Goal: Task Accomplishment & Management: Use online tool/utility

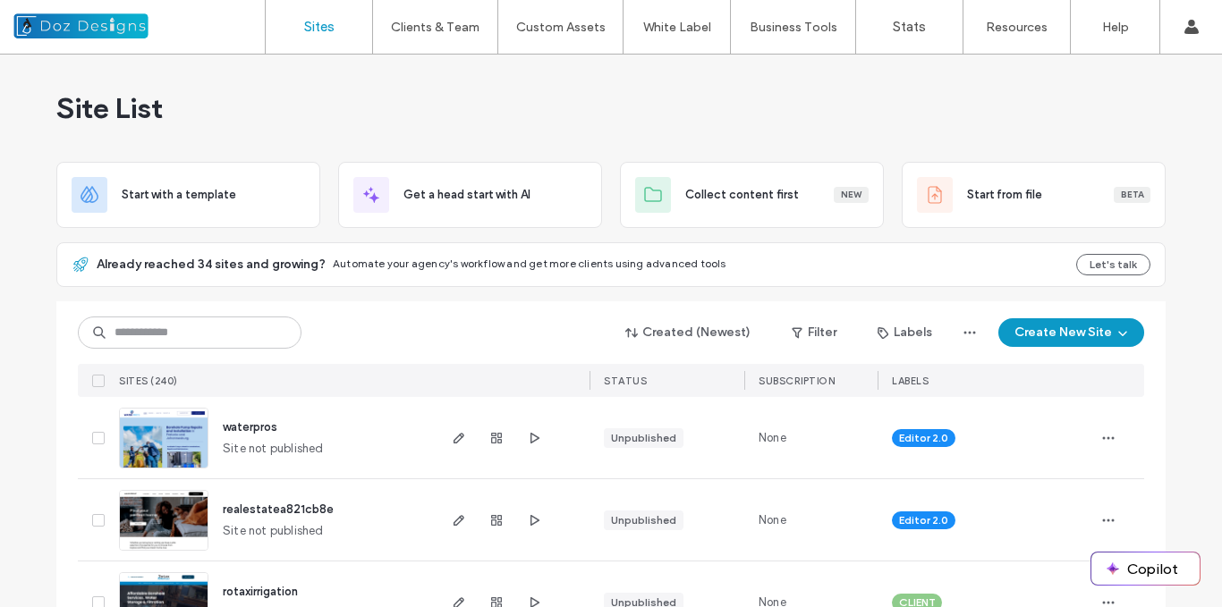
click at [172, 444] on img at bounding box center [164, 470] width 88 height 122
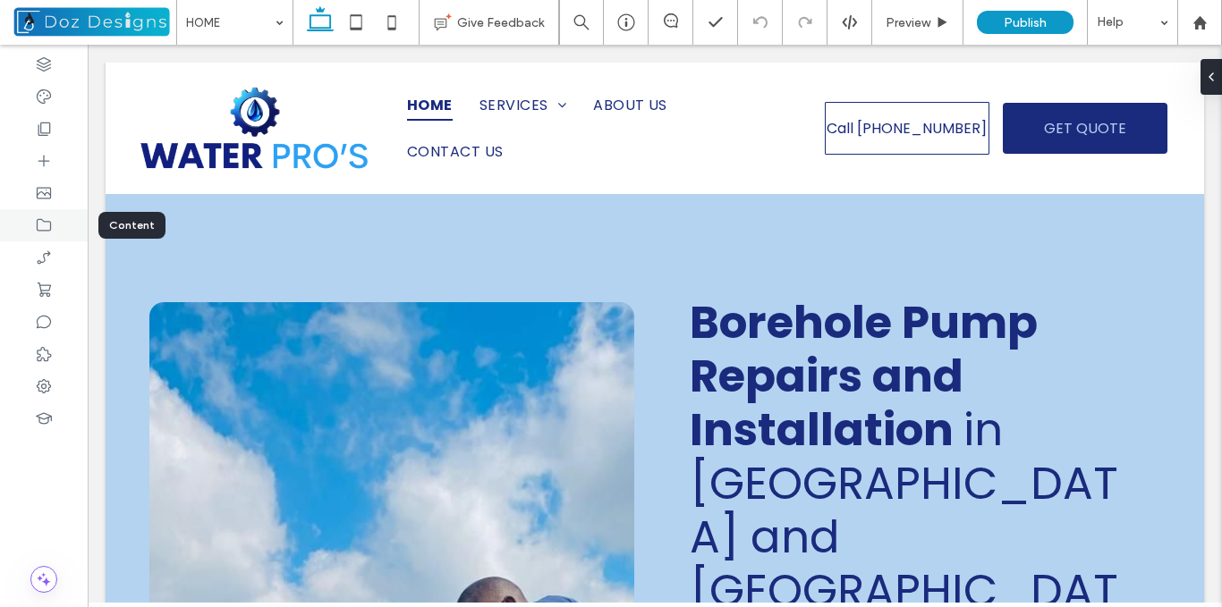
click at [44, 224] on icon at bounding box center [44, 225] width 18 height 18
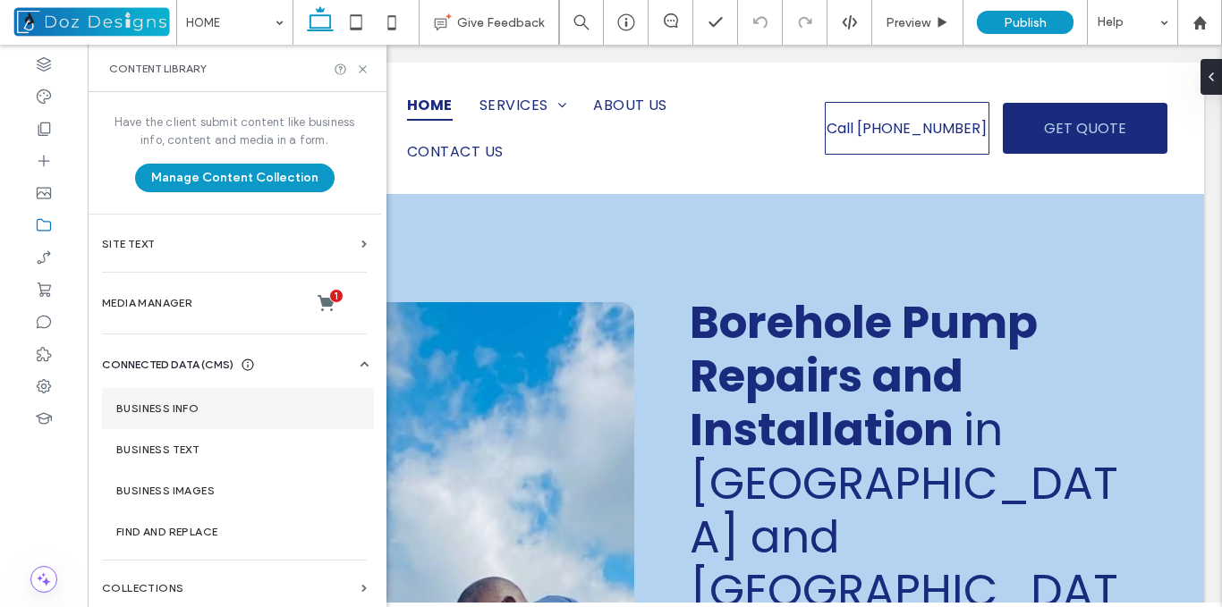
click at [195, 413] on label "Business Info" at bounding box center [237, 408] width 243 height 13
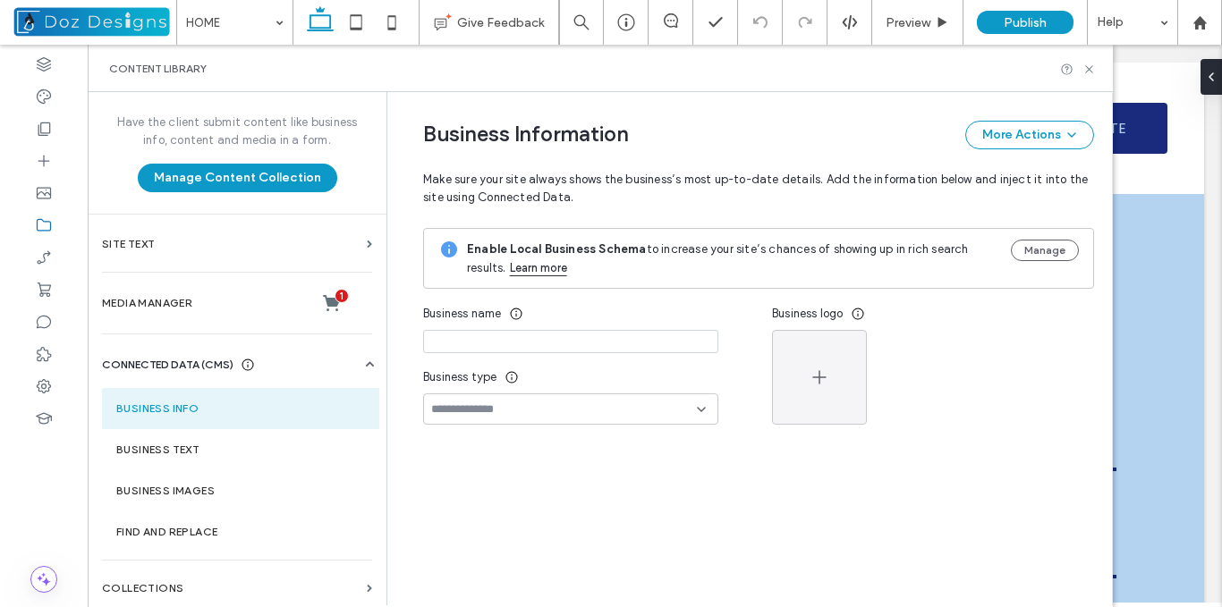
type input "**********"
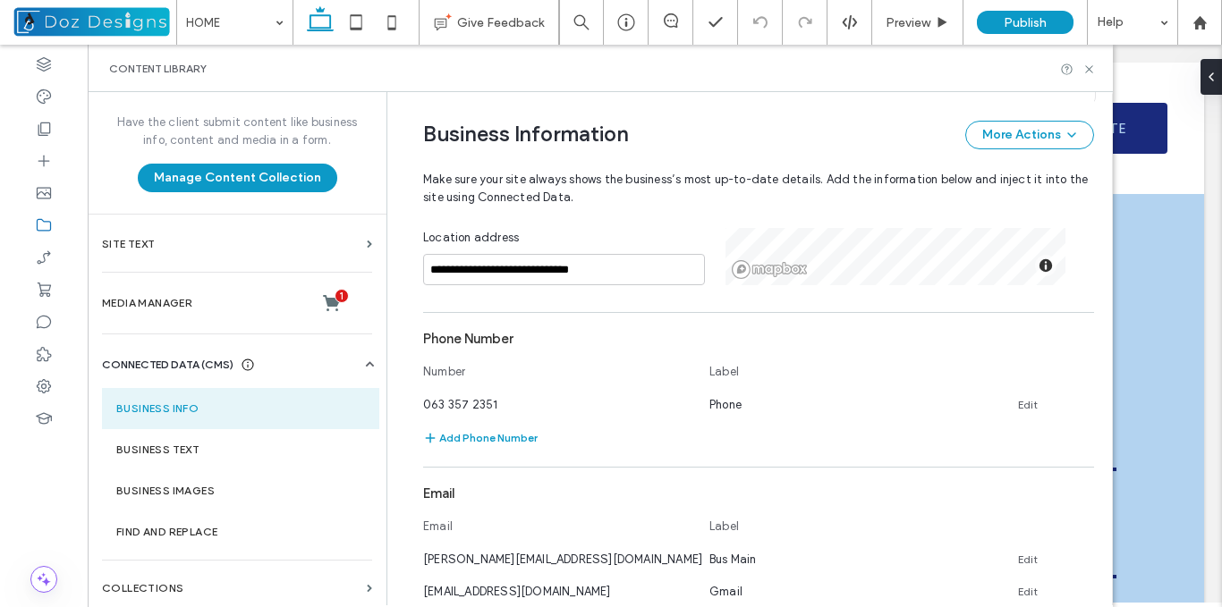
scroll to position [624, 0]
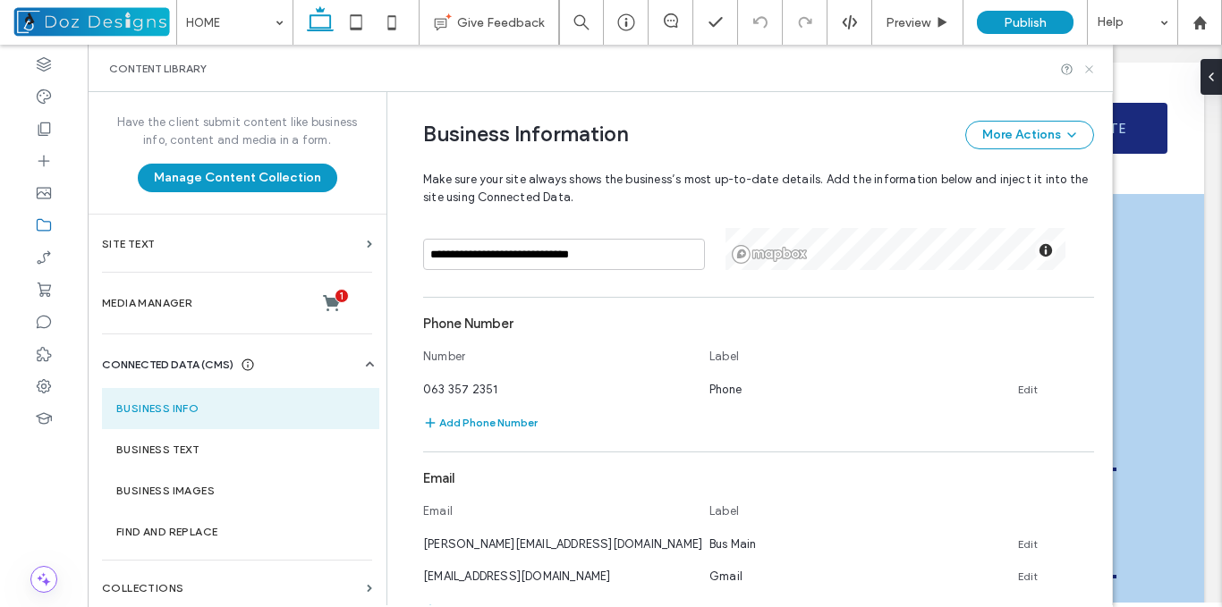
click at [1087, 69] on icon at bounding box center [1088, 69] width 13 height 13
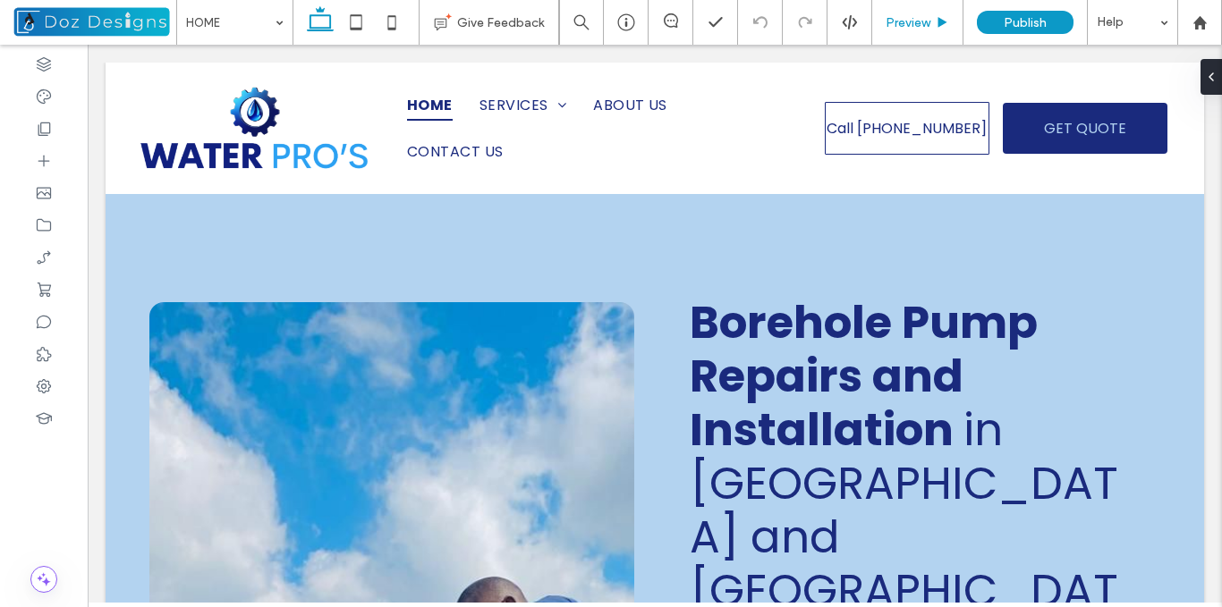
scroll to position [0, 0]
click at [384, 19] on icon at bounding box center [392, 22] width 36 height 36
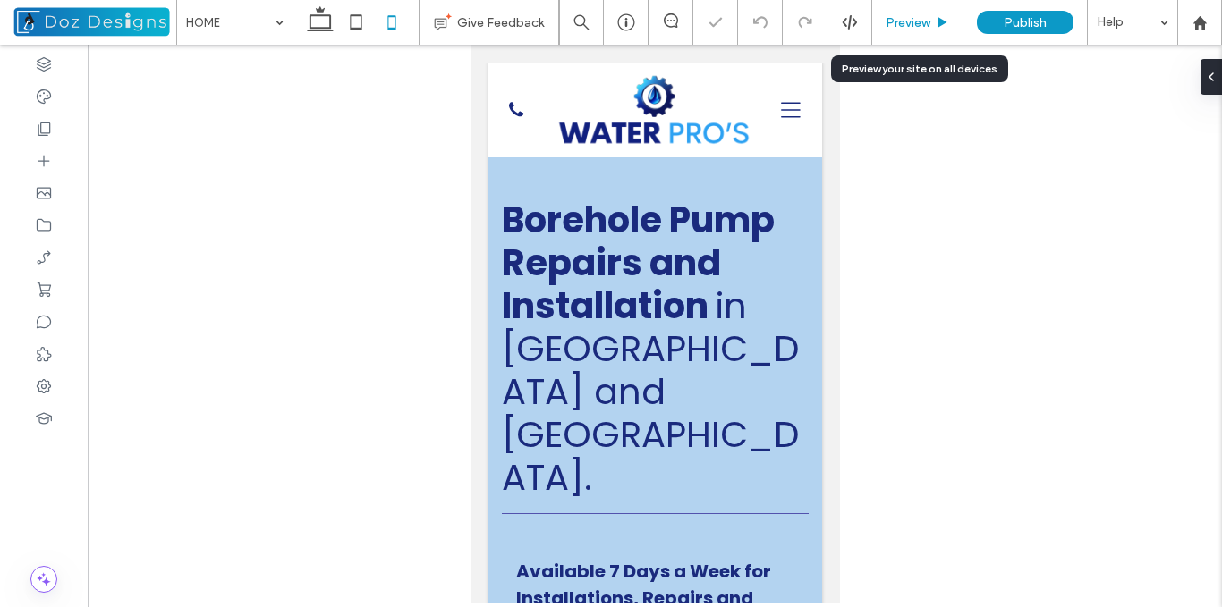
click at [915, 13] on div "Preview" at bounding box center [917, 22] width 91 height 45
click at [904, 30] on div "Preview" at bounding box center [917, 22] width 91 height 45
click at [933, 31] on div "Preview" at bounding box center [917, 22] width 91 height 45
click at [933, 26] on div "Preview" at bounding box center [917, 22] width 90 height 15
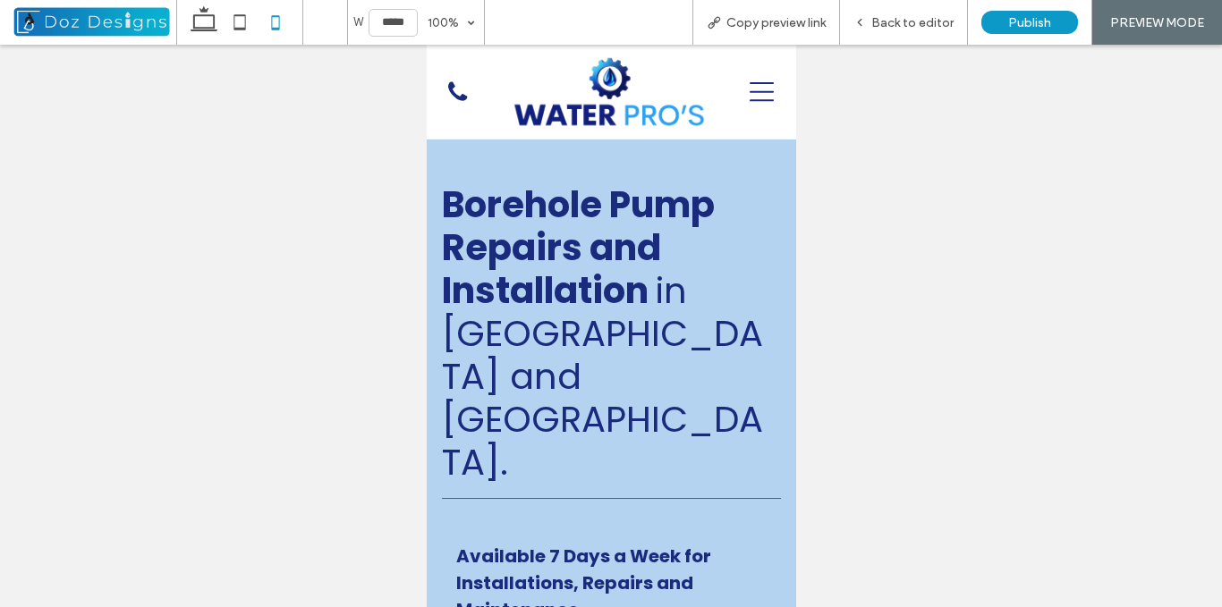
click at [748, 94] on icon at bounding box center [760, 92] width 25 height 27
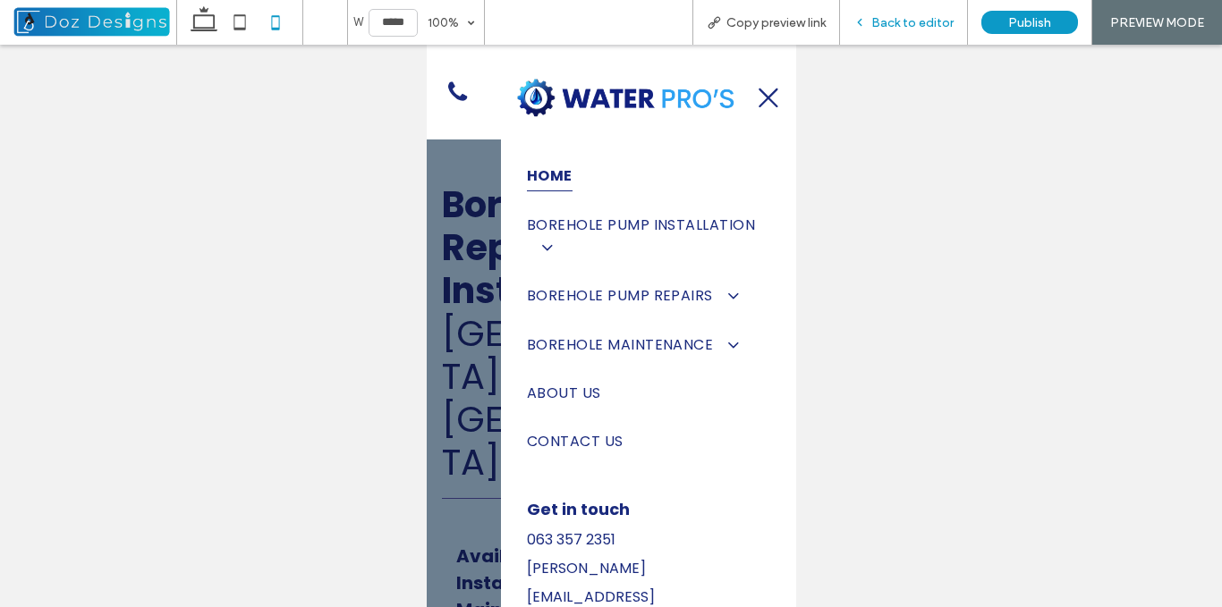
click at [871, 25] on div "Back to editor" at bounding box center [903, 22] width 127 height 15
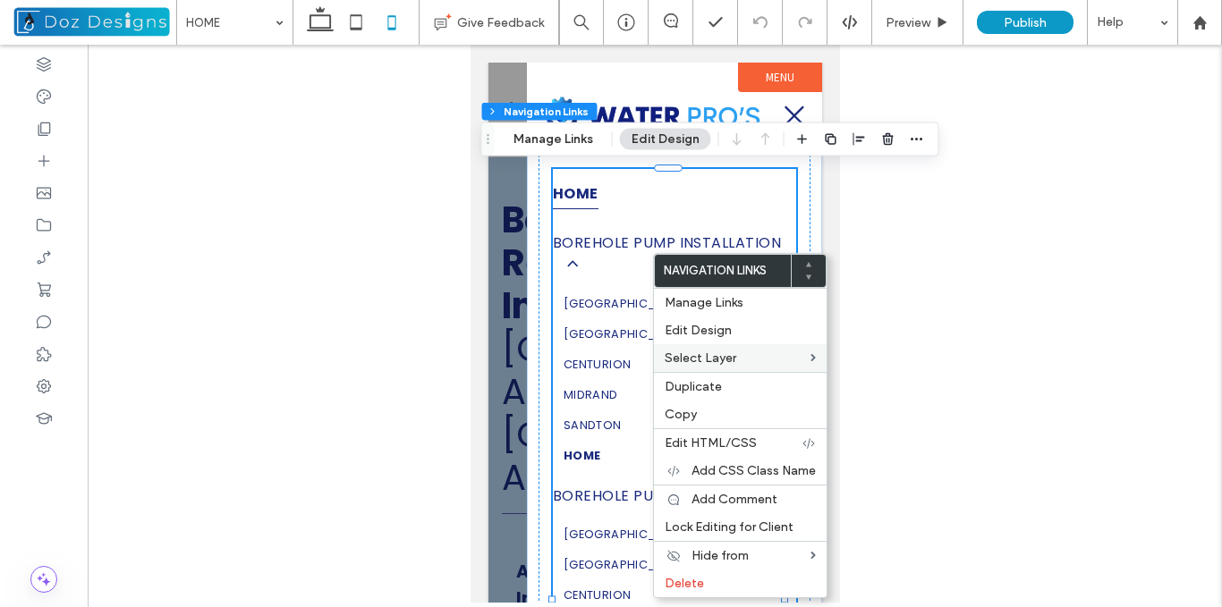
type input "***"
type input "****"
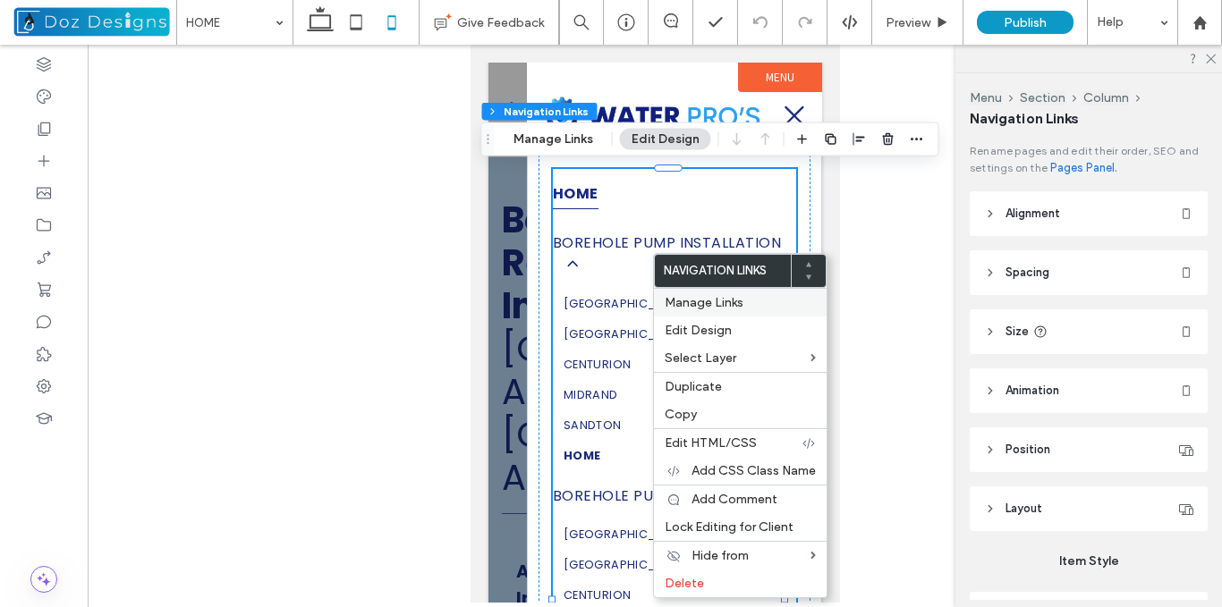
click at [702, 299] on span "Manage Links" at bounding box center [703, 302] width 79 height 15
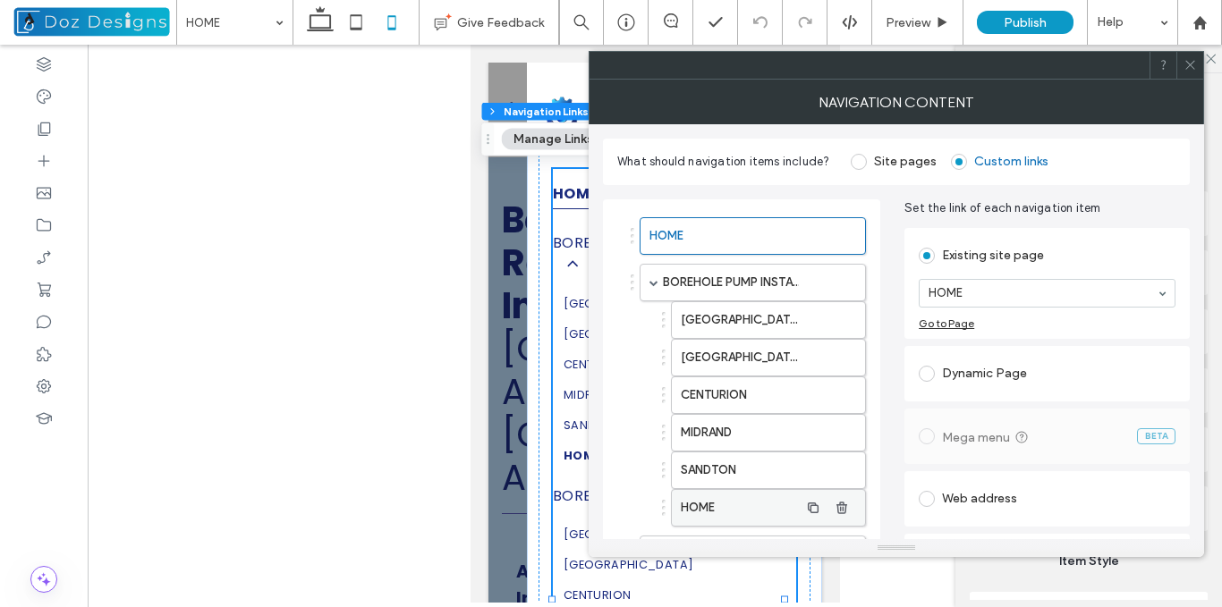
click at [741, 509] on label "HOME" at bounding box center [740, 508] width 118 height 36
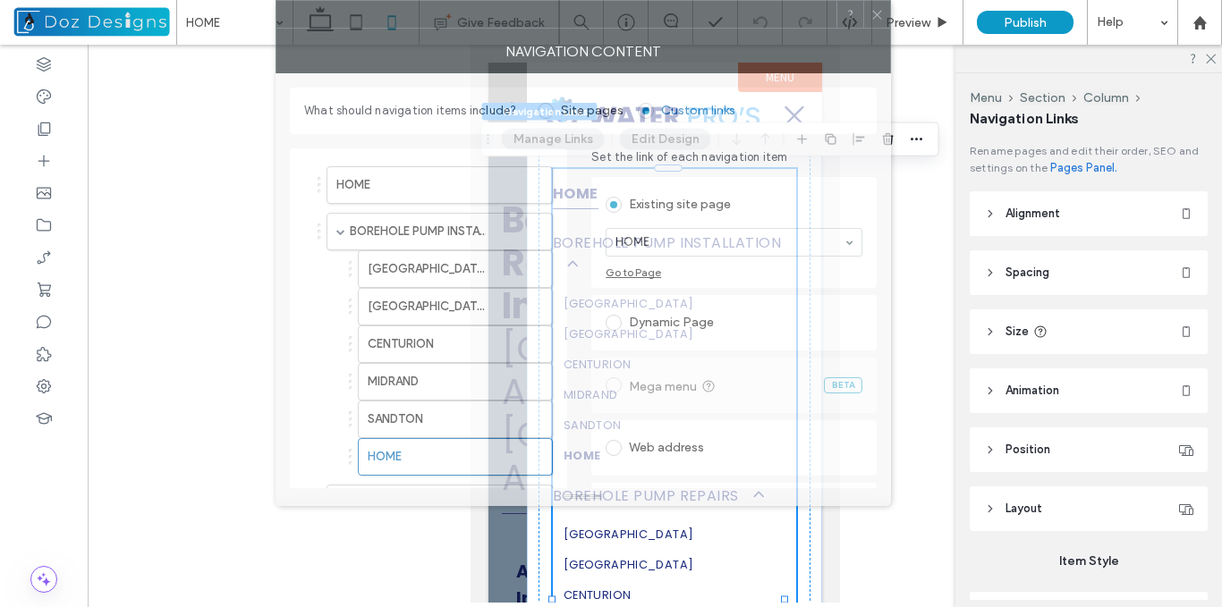
drag, startPoint x: 917, startPoint y: 71, endPoint x: 663, endPoint y: 13, distance: 261.4
click at [663, 13] on div at bounding box center [556, 14] width 560 height 27
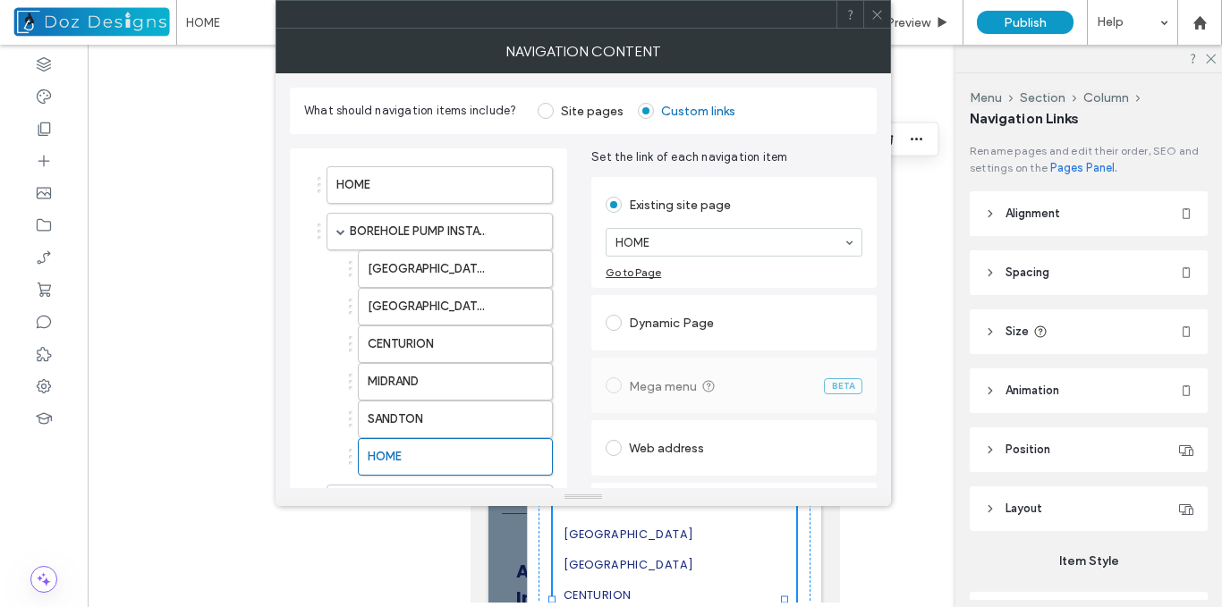
click at [637, 323] on div "Dynamic Page" at bounding box center [733, 323] width 257 height 29
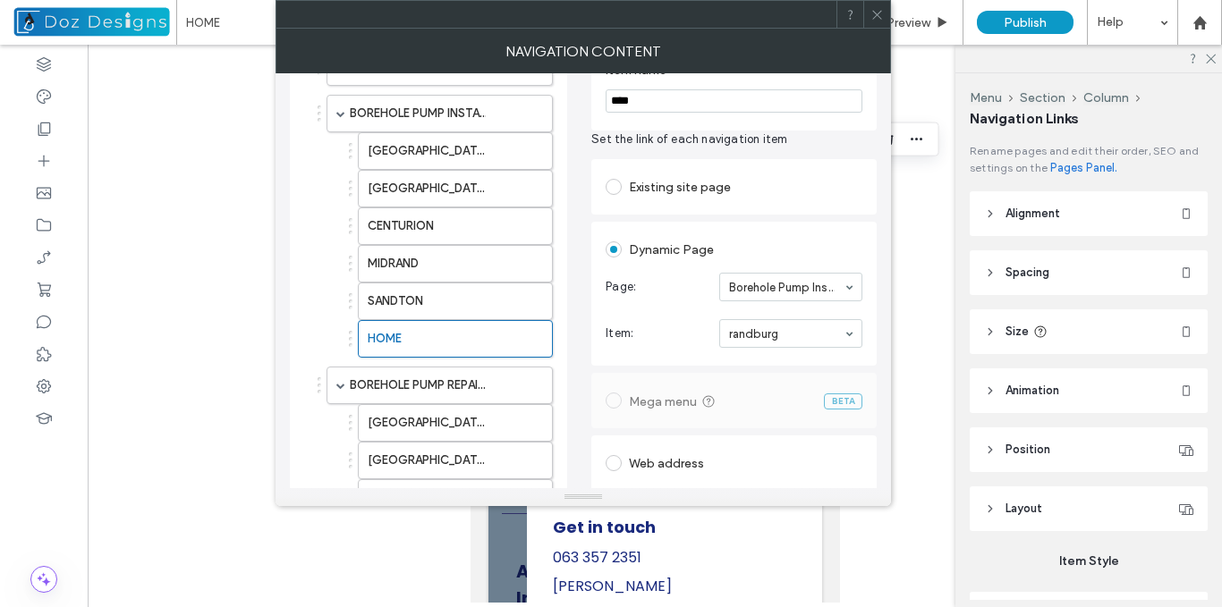
scroll to position [89, 0]
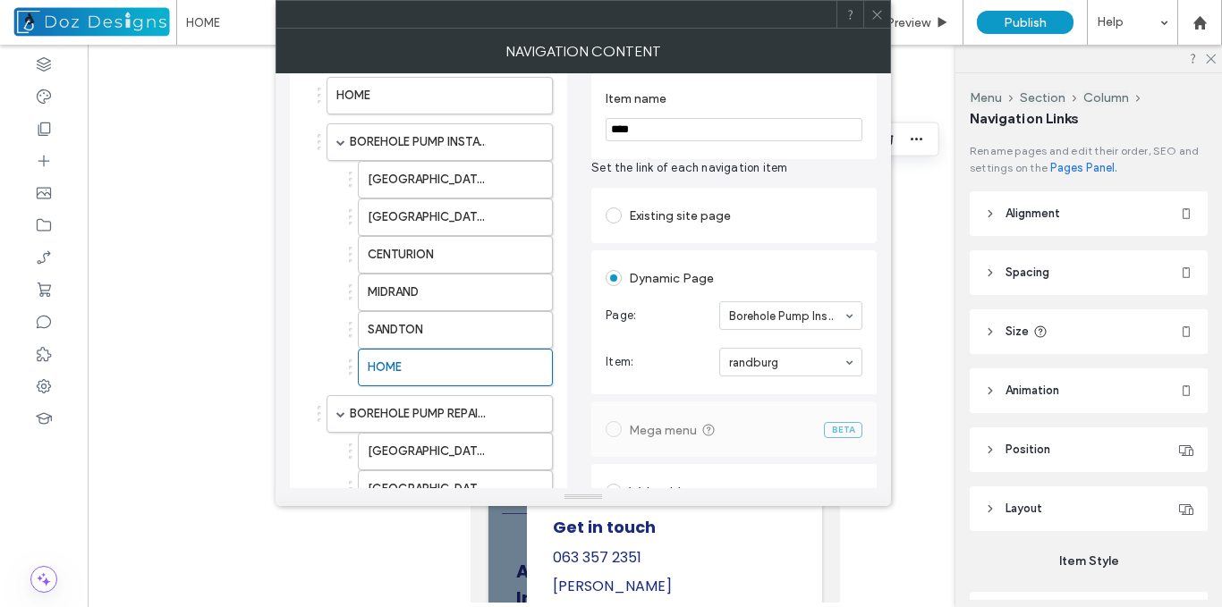
click at [633, 121] on input "****" at bounding box center [733, 129] width 257 height 23
type input "*"
type input "********"
click at [682, 191] on div "Existing site page HOME Go to Page" at bounding box center [733, 215] width 285 height 55
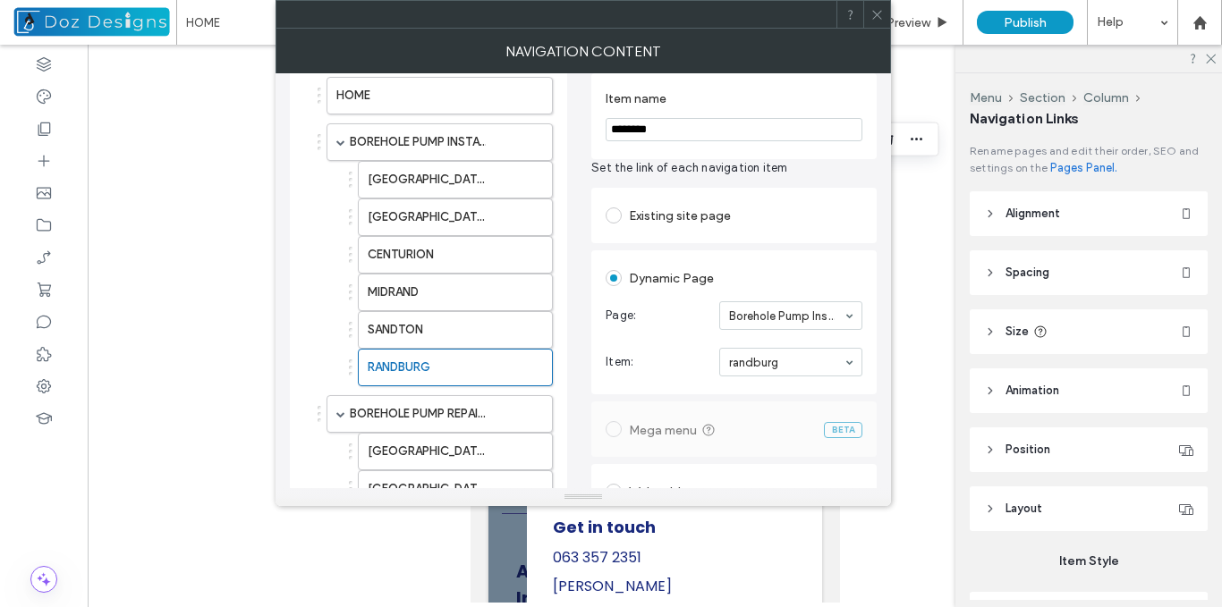
click at [877, 13] on icon at bounding box center [876, 14] width 13 height 13
